Goal: Task Accomplishment & Management: Use online tool/utility

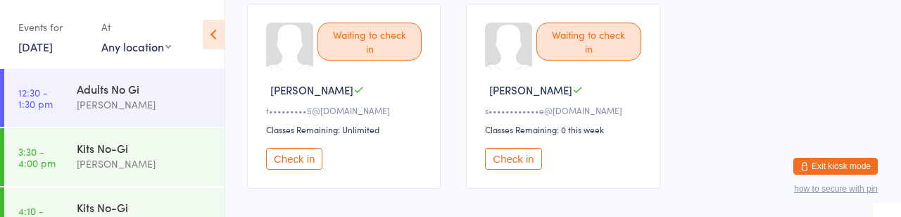
scroll to position [398, 0]
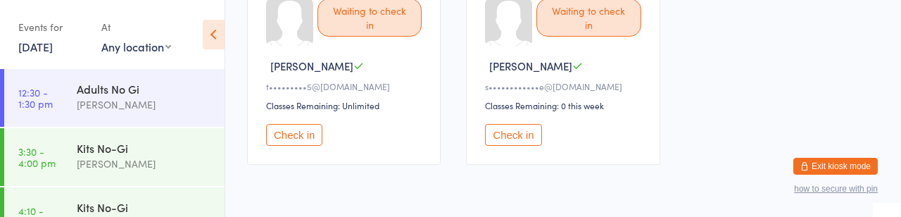
click at [528, 146] on button "Check in" at bounding box center [513, 135] width 56 height 22
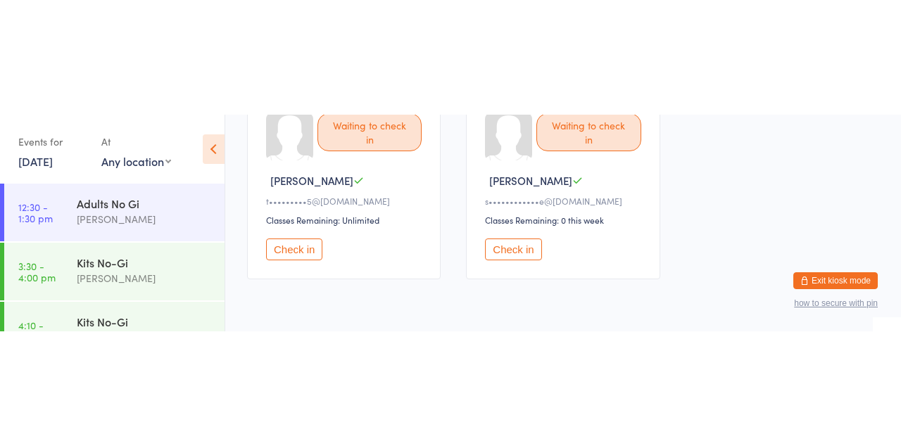
scroll to position [227, 0]
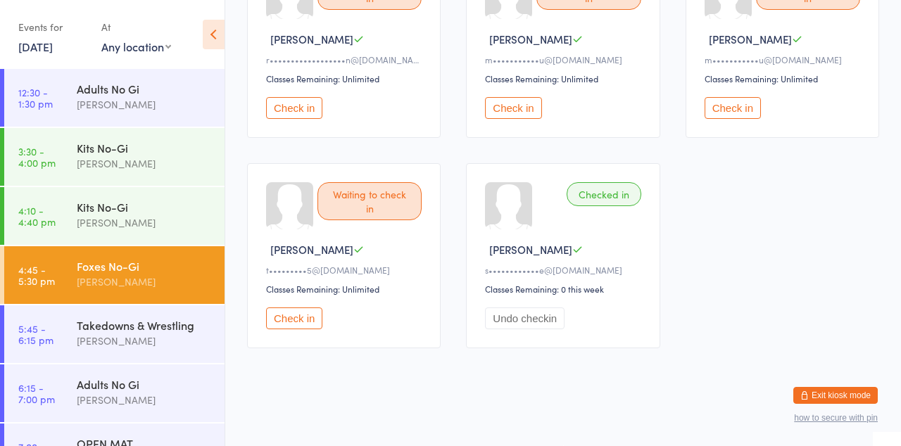
click at [386, 216] on div "Waiting to check in" at bounding box center [369, 201] width 104 height 38
click at [303, 216] on button "Check in" at bounding box center [294, 319] width 56 height 22
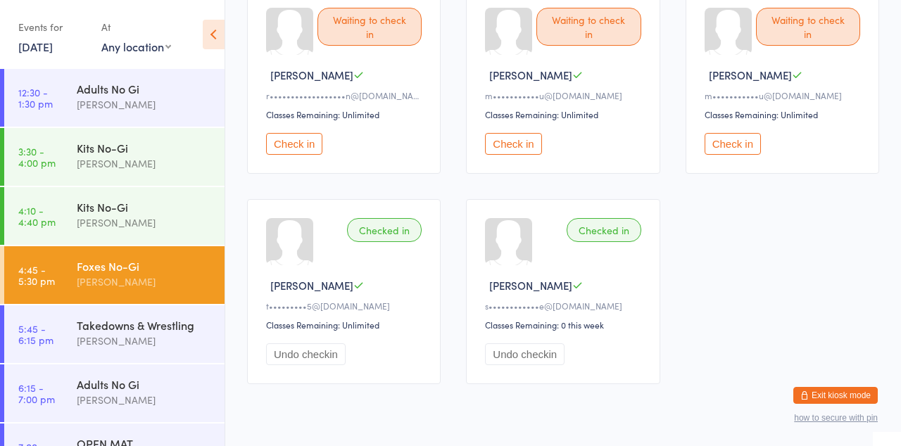
scroll to position [0, 0]
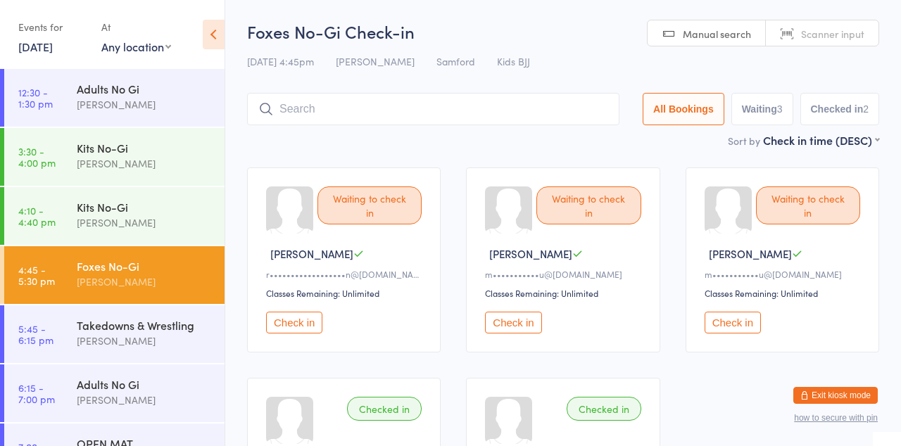
click at [375, 114] on input "search" at bounding box center [433, 109] width 372 height 32
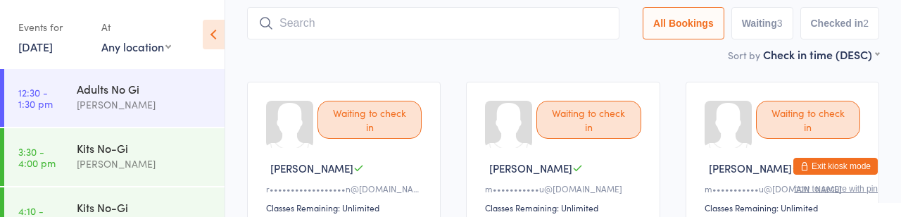
scroll to position [103, 0]
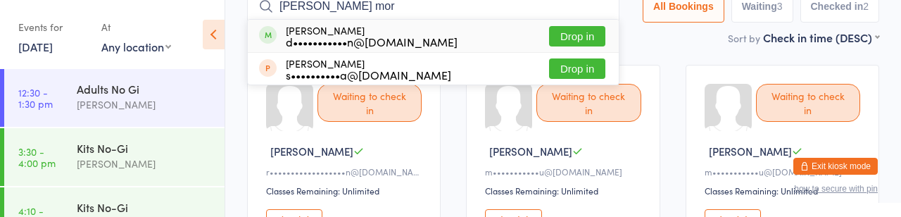
type input "[PERSON_NAME] mor"
click at [339, 47] on div "d•••••••••••n@[DOMAIN_NAME]" at bounding box center [372, 41] width 172 height 11
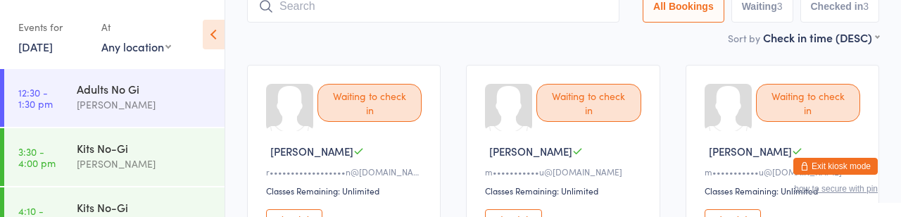
type input "If"
type input "Ĥ"
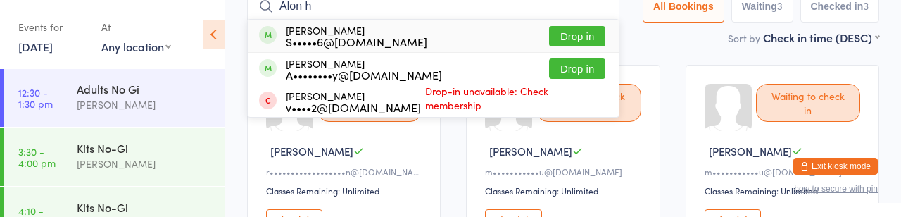
type input "Alon h"
click at [549, 46] on button "Drop in" at bounding box center [577, 36] width 56 height 20
